Goal: Information Seeking & Learning: Learn about a topic

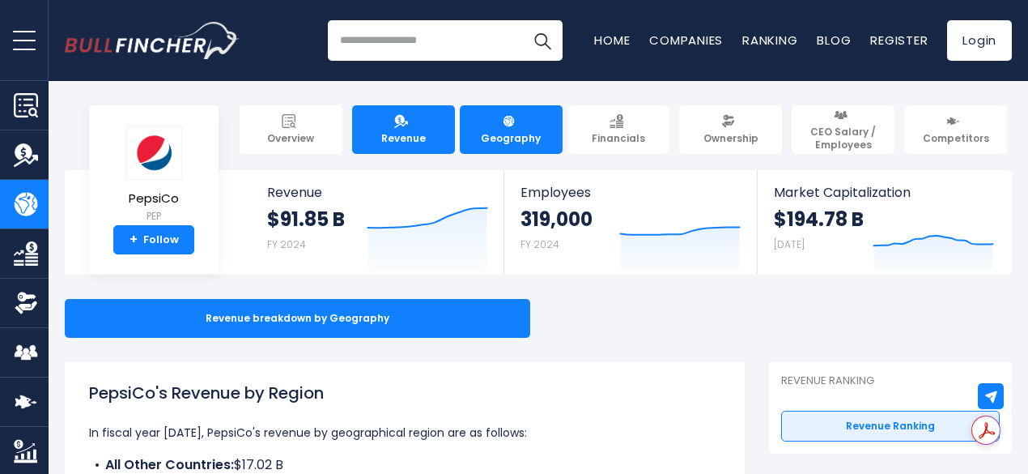
click at [377, 134] on link "Revenue" at bounding box center [403, 129] width 103 height 49
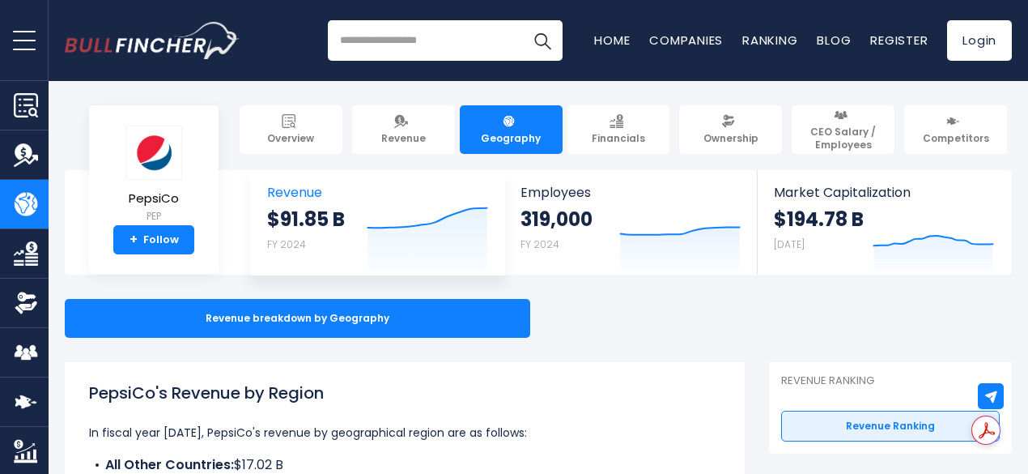
click at [454, 256] on icon "Created with Highcharts 12.1.2" at bounding box center [427, 236] width 121 height 68
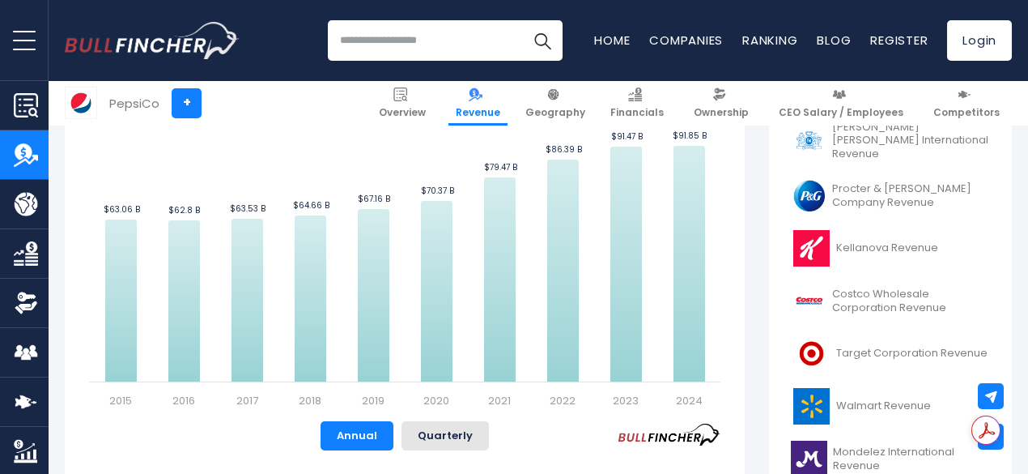
scroll to position [466, 0]
click at [769, 298] on div "Related Coca-Cola Company Revenue [PERSON_NAME] [PERSON_NAME] International Rev…" at bounding box center [890, 312] width 243 height 574
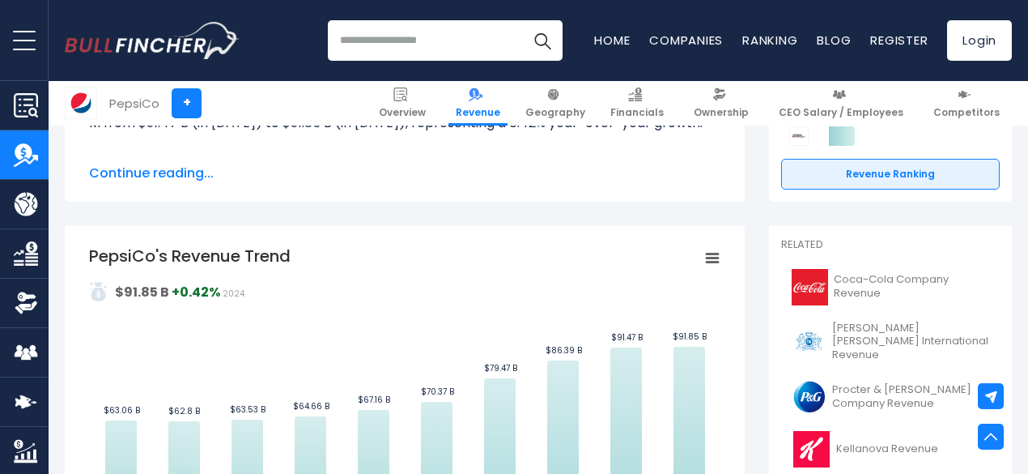
scroll to position [262, 0]
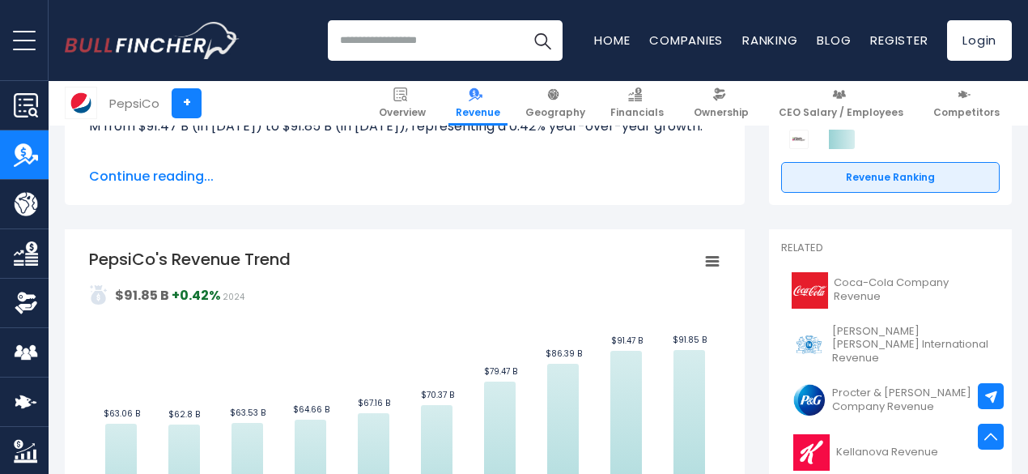
click at [701, 260] on rect "PepsiCo's Revenue Trend" at bounding box center [712, 261] width 23 height 23
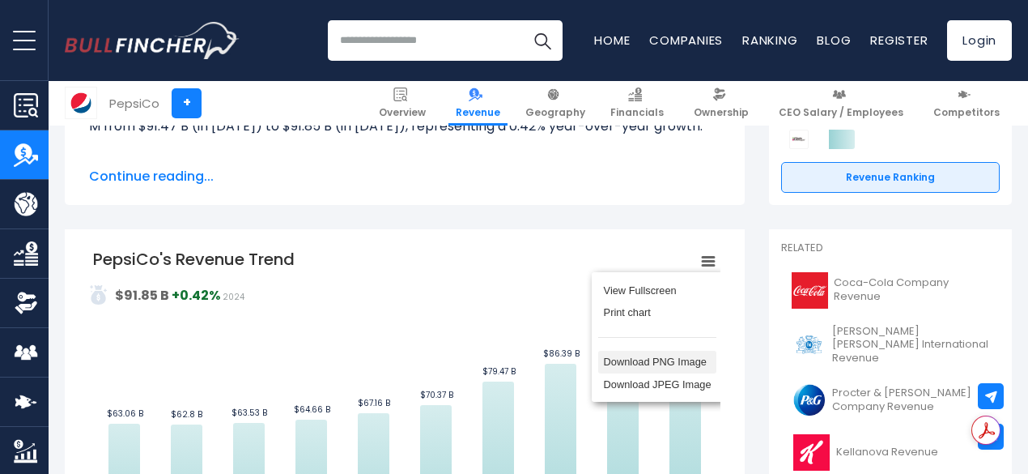
click at [628, 366] on li "Download PNG Image" at bounding box center [657, 362] width 118 height 23
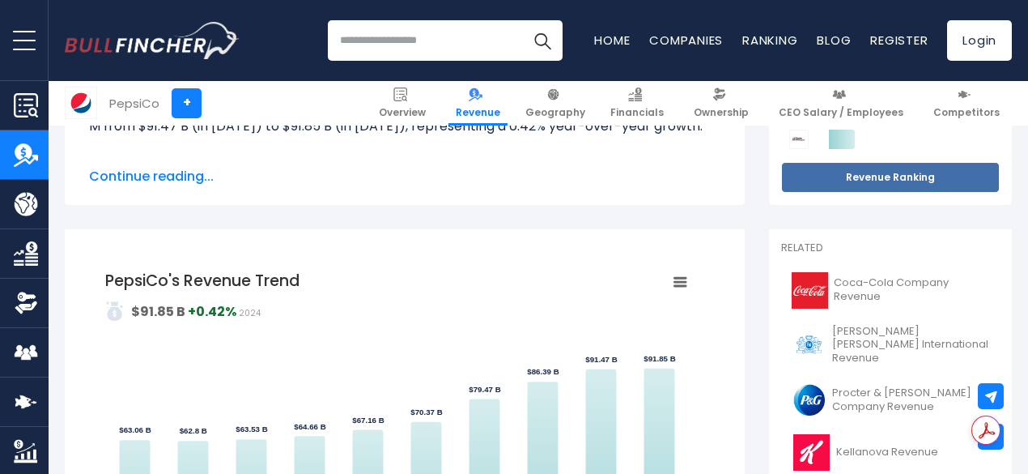
scroll to position [0, 0]
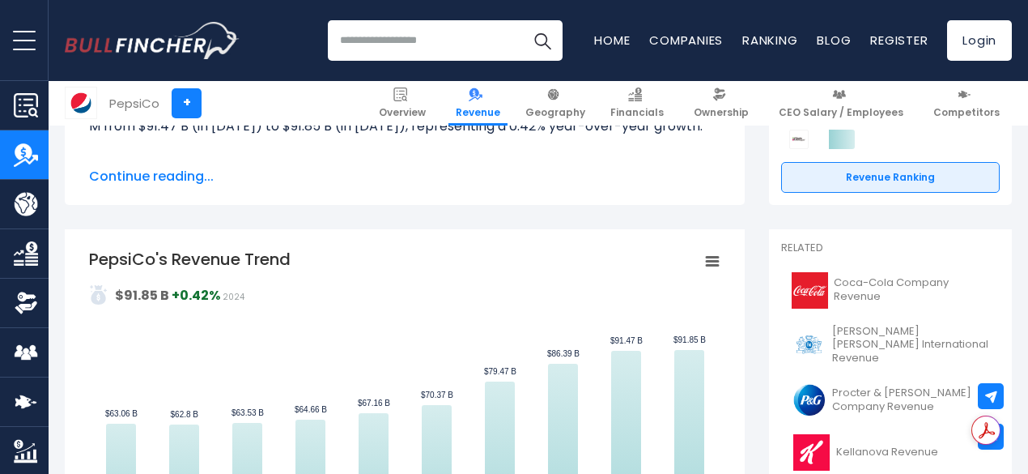
click at [612, 189] on div "PepsiCo's Revenue PepsiCo's annual revenue was $91.85 B in fiscal year [DATE]. …" at bounding box center [405, 120] width 680 height 168
click at [707, 262] on icon "PepsiCo's Revenue Trend" at bounding box center [712, 261] width 11 height 8
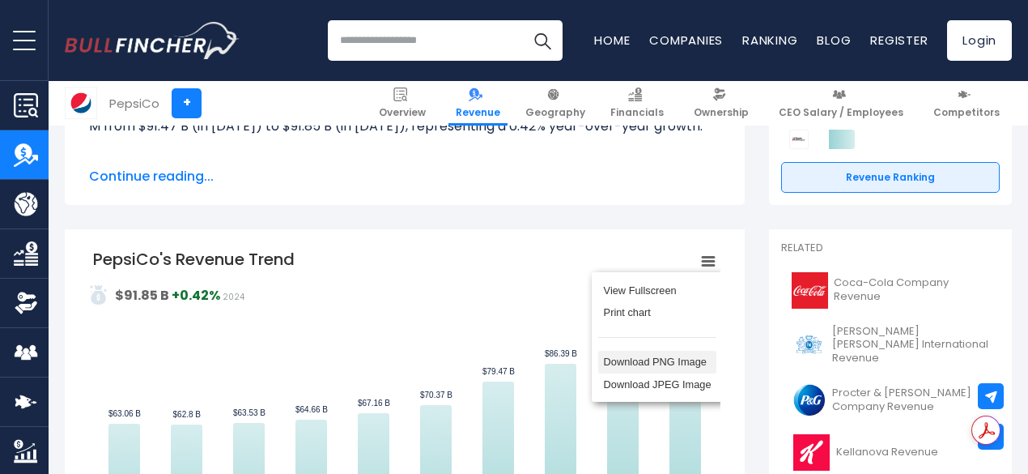
click at [637, 356] on li "Download PNG Image" at bounding box center [657, 362] width 118 height 23
click at [628, 362] on rect "PepsiCo's Revenue Trend" at bounding box center [404, 430] width 623 height 364
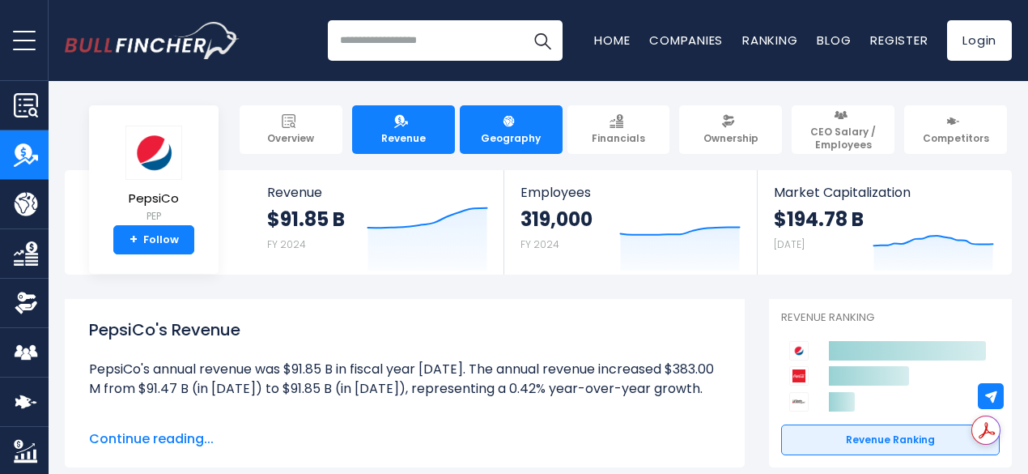
click at [513, 132] on span "Geography" at bounding box center [511, 138] width 60 height 13
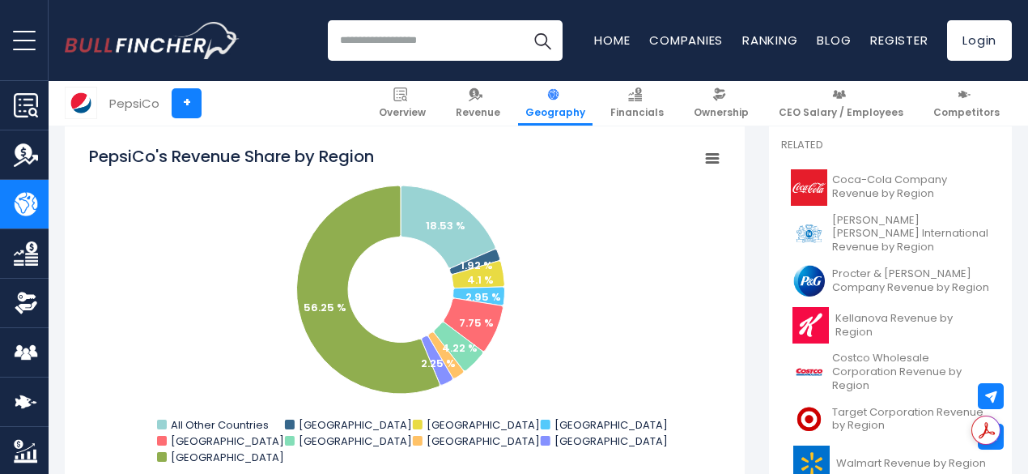
scroll to position [423, 0]
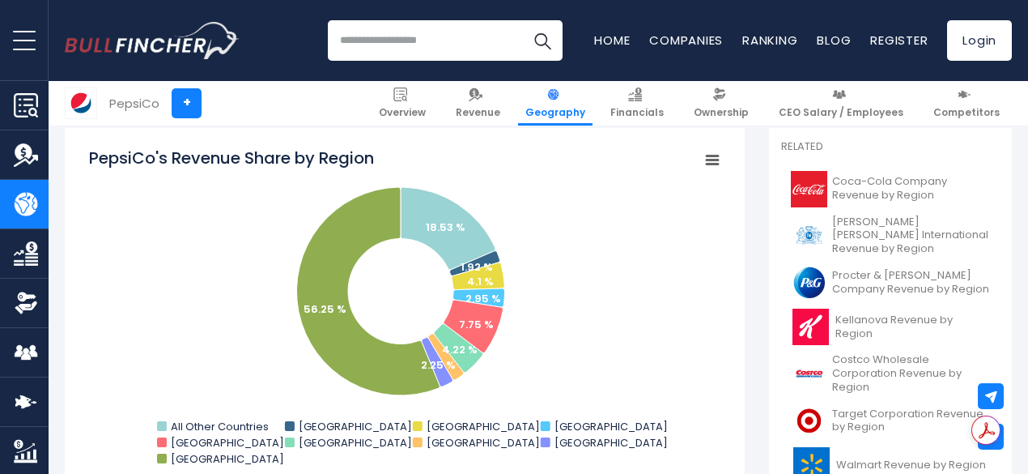
click at [707, 156] on icon "PepsiCo's Revenue Share by Region" at bounding box center [712, 160] width 11 height 8
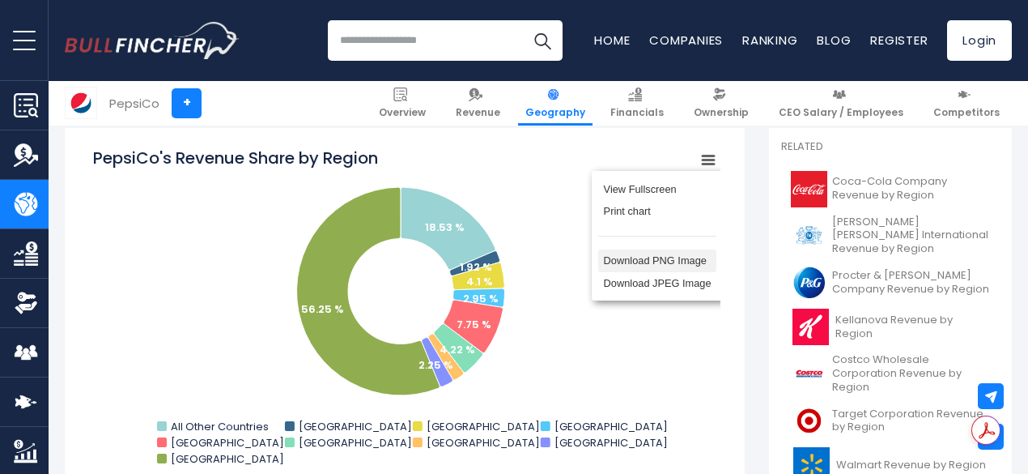
click at [623, 262] on li "Download PNG Image" at bounding box center [657, 260] width 118 height 23
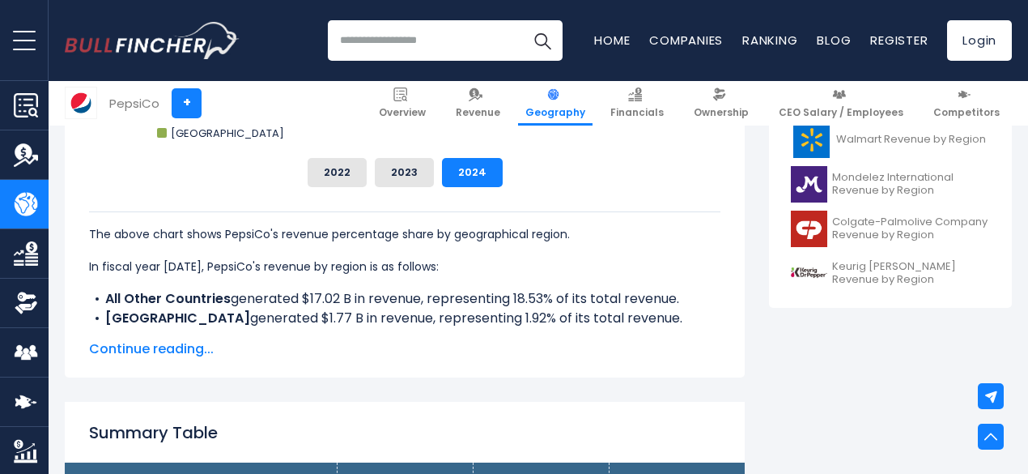
scroll to position [753, 0]
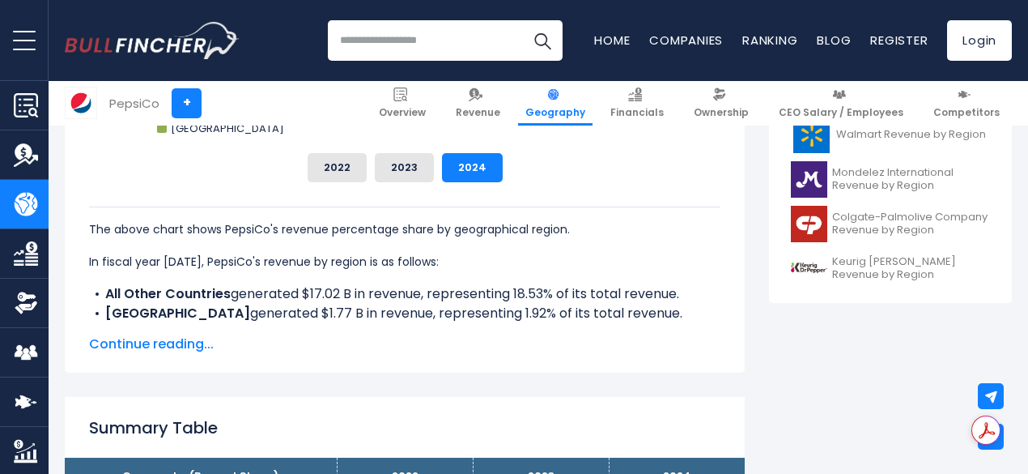
click at [172, 340] on span "Continue reading..." at bounding box center [405, 343] width 632 height 19
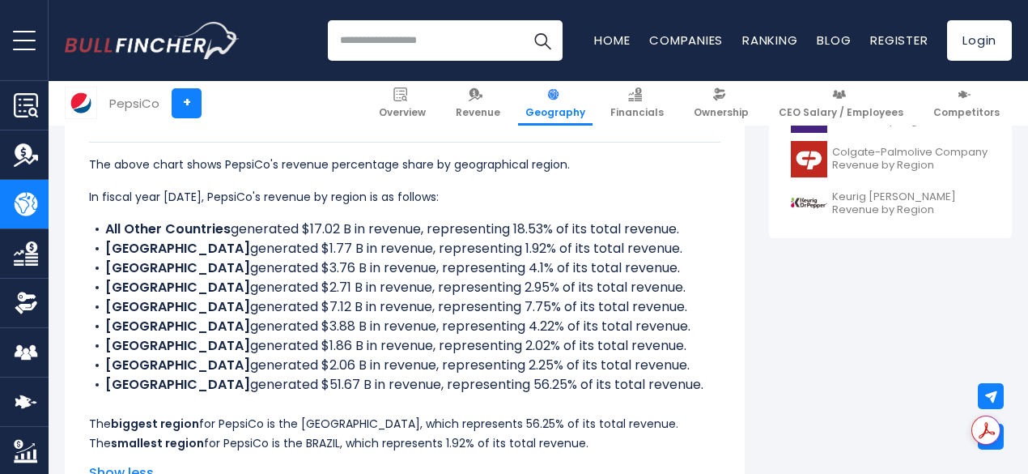
scroll to position [818, 0]
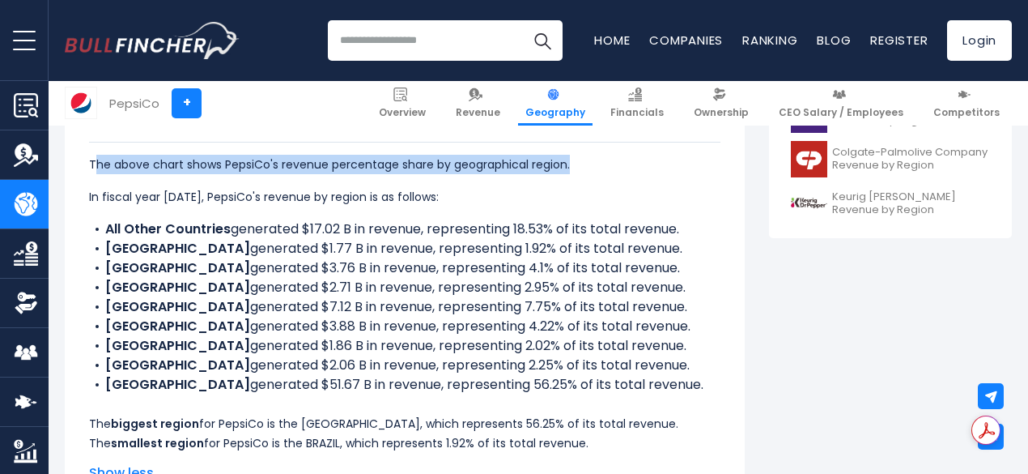
drag, startPoint x: 85, startPoint y: 166, endPoint x: 629, endPoint y: 168, distance: 544.1
click at [629, 168] on p "The above chart shows PepsiCo's revenue percentage share by geographical region." at bounding box center [405, 164] width 632 height 19
drag, startPoint x: 630, startPoint y: 168, endPoint x: 74, endPoint y: 163, distance: 556.3
click at [74, 163] on div "PepsiCo's Revenue Share by Region Created with Highcharts 12.1.2 Chart context …" at bounding box center [405, 117] width 680 height 768
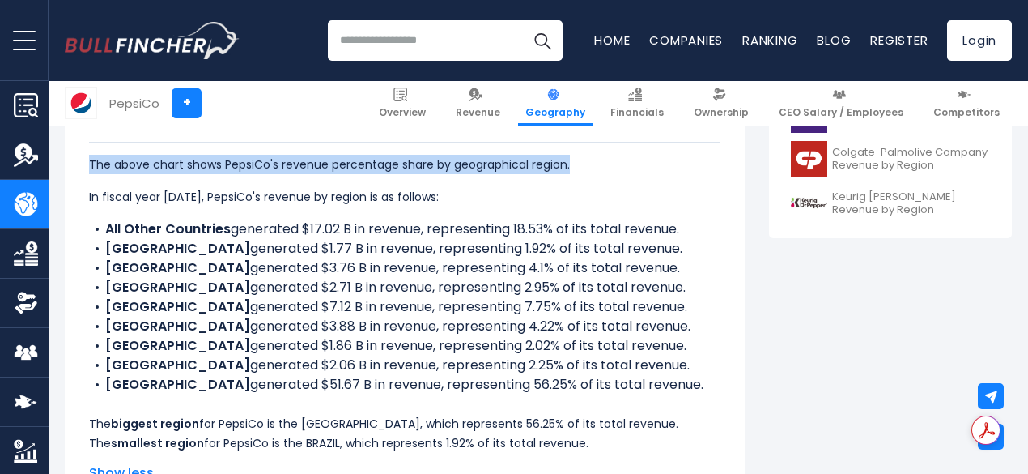
copy p "The above chart shows PepsiCo's revenue percentage share by geographical region."
drag, startPoint x: 79, startPoint y: 417, endPoint x: 657, endPoint y: 440, distance: 577.7
click at [657, 440] on div "The above chart shows PepsiCo's revenue percentage share by geographical region…" at bounding box center [405, 297] width 632 height 311
copy div "The biggest region for PepsiCo is the UNITED STATES, which represents 56.25% of…"
click at [640, 102] on link "Financials" at bounding box center [637, 103] width 68 height 45
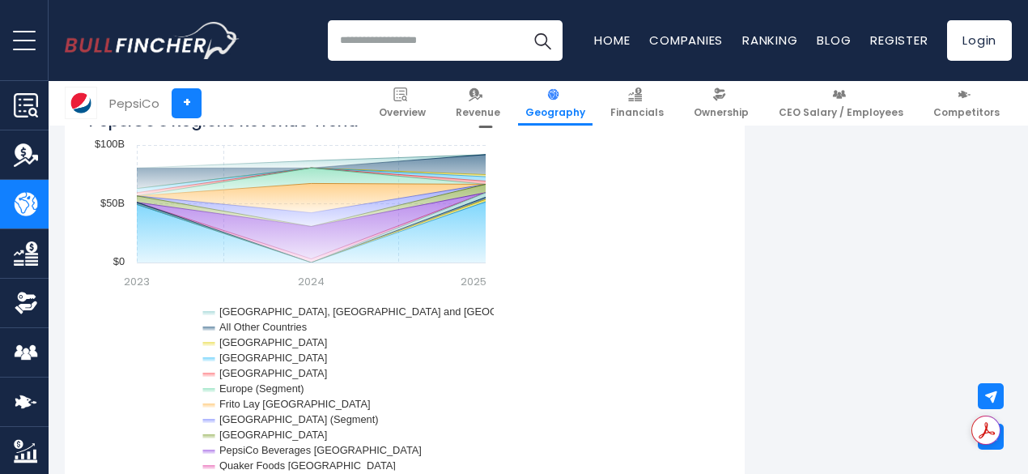
scroll to position [1950, 0]
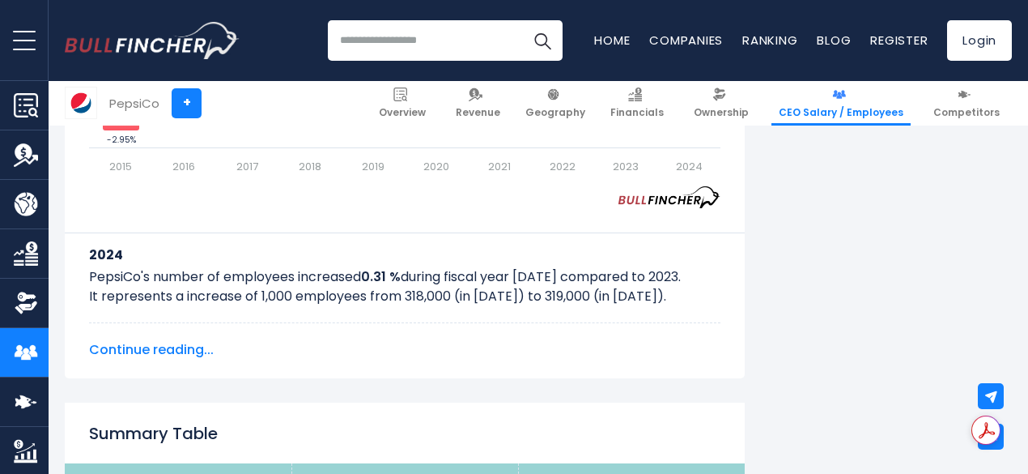
scroll to position [1379, 0]
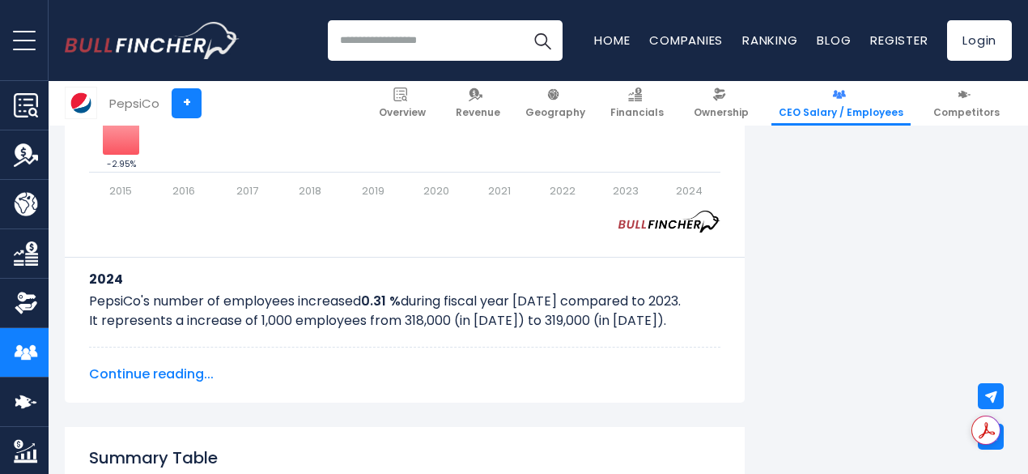
click at [173, 370] on span "Continue reading..." at bounding box center [405, 373] width 632 height 19
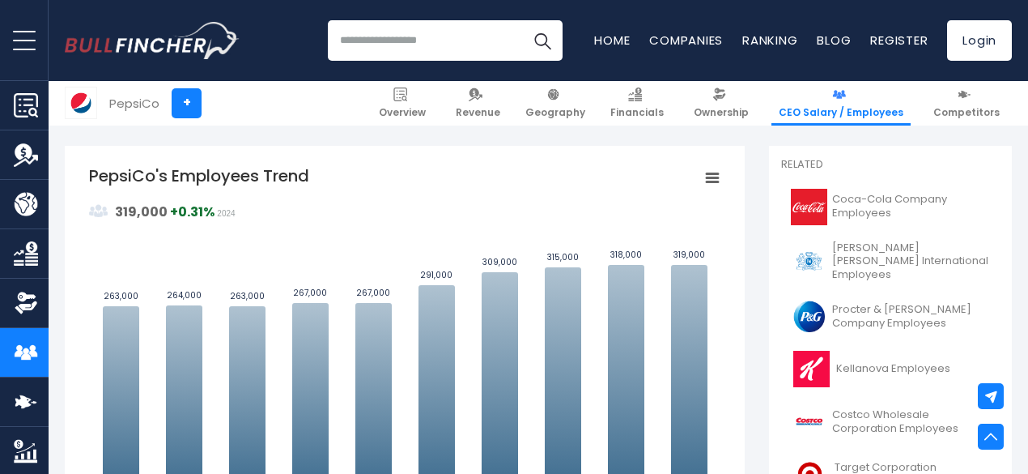
scroll to position [405, 0]
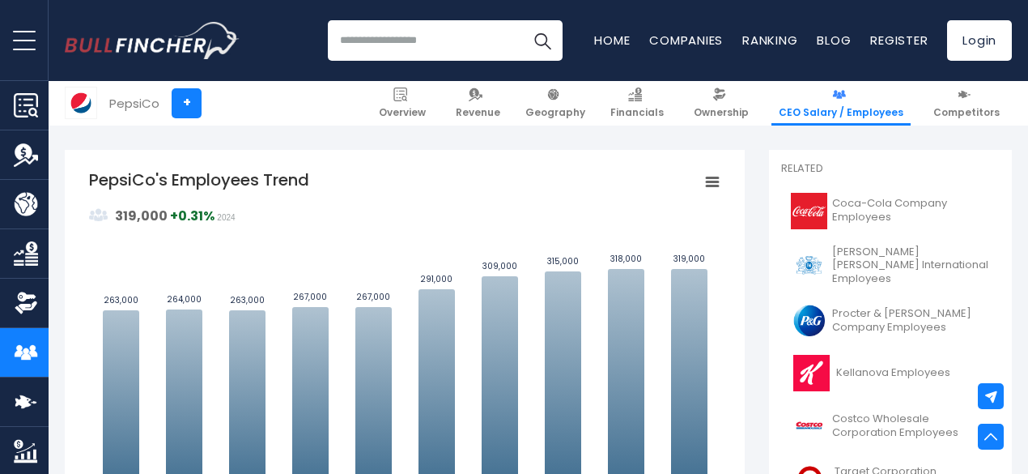
click at [701, 175] on rect "PepsiCo's Employees Trend" at bounding box center [712, 182] width 23 height 23
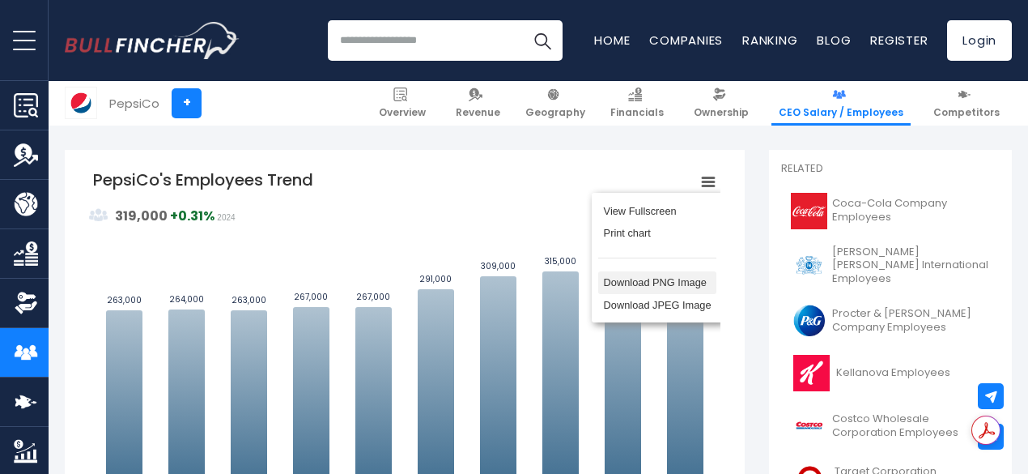
click at [624, 287] on li "Download PNG Image" at bounding box center [657, 282] width 118 height 23
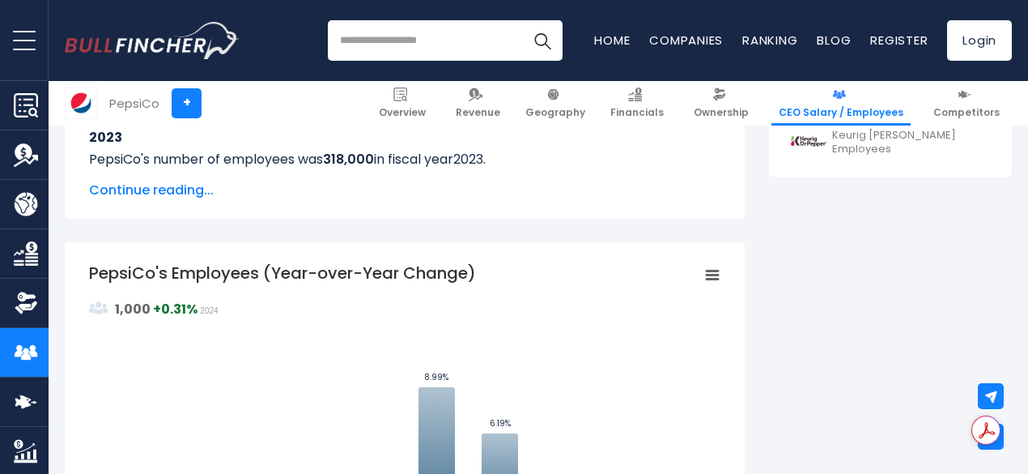
scroll to position [948, 0]
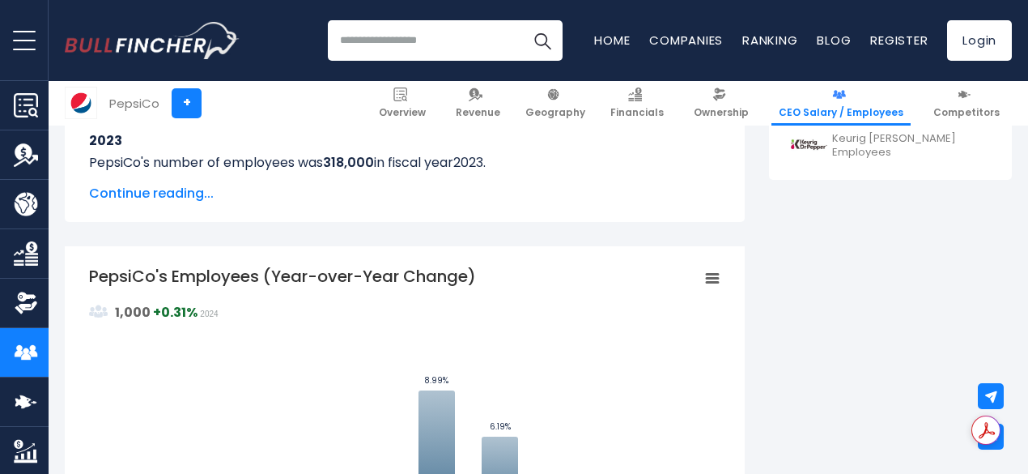
click at [701, 270] on rect "PepsiCo's Employees (Year-over-Year Change)" at bounding box center [712, 278] width 23 height 23
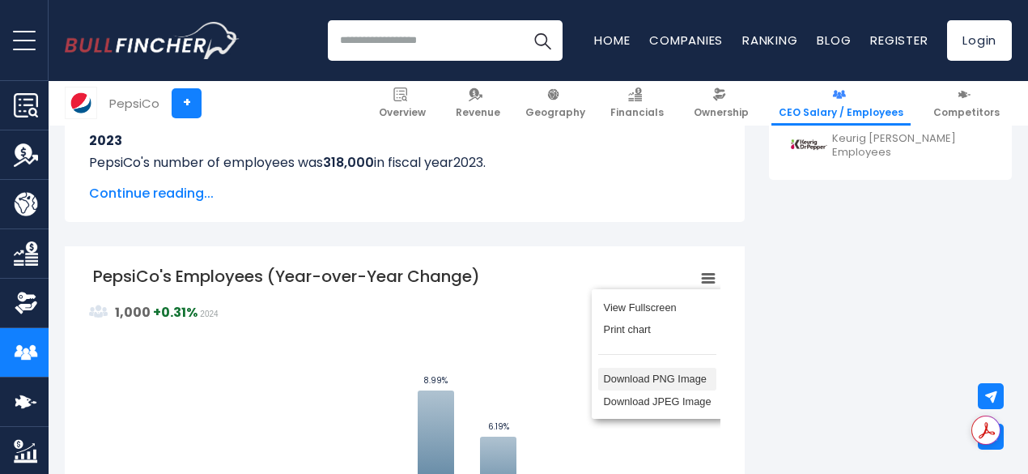
click at [615, 385] on li "Download PNG Image" at bounding box center [657, 379] width 118 height 23
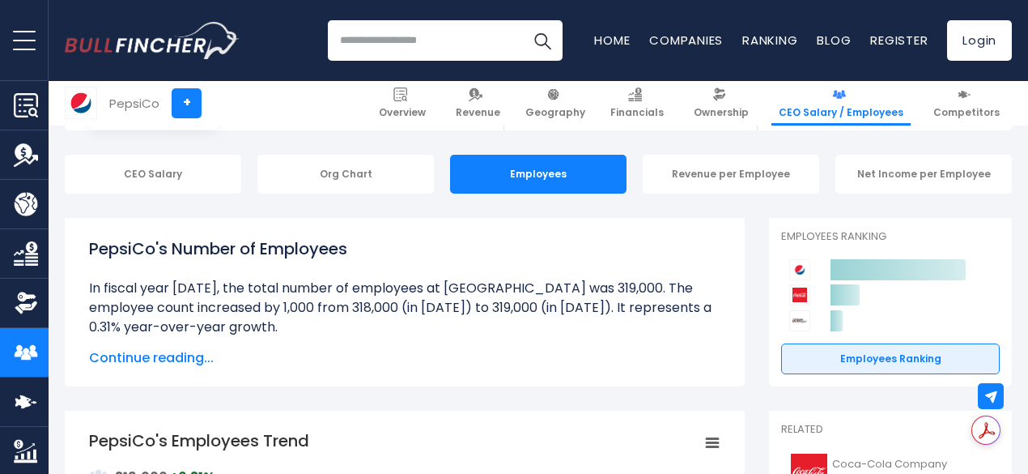
scroll to position [143, 0]
click at [126, 357] on span "Continue reading..." at bounding box center [405, 358] width 632 height 19
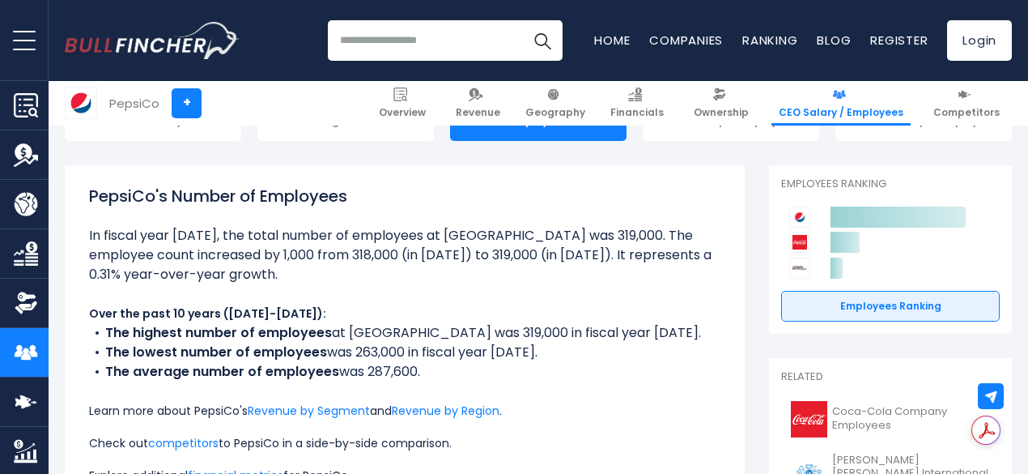
scroll to position [196, 0]
drag, startPoint x: 79, startPoint y: 237, endPoint x: 424, endPoint y: 376, distance: 371.7
click at [424, 376] on ul "Over the past 10 years (2015-2024): The highest number of employees at PepsiCo …" at bounding box center [405, 411] width 632 height 369
copy ul "n fiscal year 2024, the total number of employees at PepsiCo was 319,000. The e…"
